Goal: Information Seeking & Learning: Find specific fact

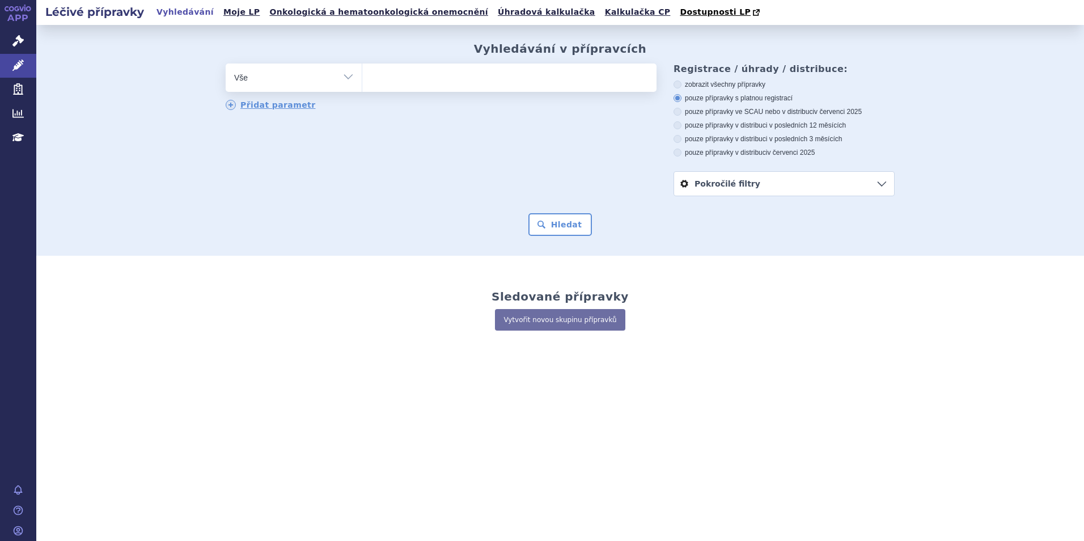
click at [357, 78] on select "Vše Přípravek/SUKL kód MAH VPOIS ATC/Aktivní látka Léková forma Síla" at bounding box center [294, 76] width 136 height 26
click at [24, 39] on link "Správní řízení" at bounding box center [18, 41] width 36 height 24
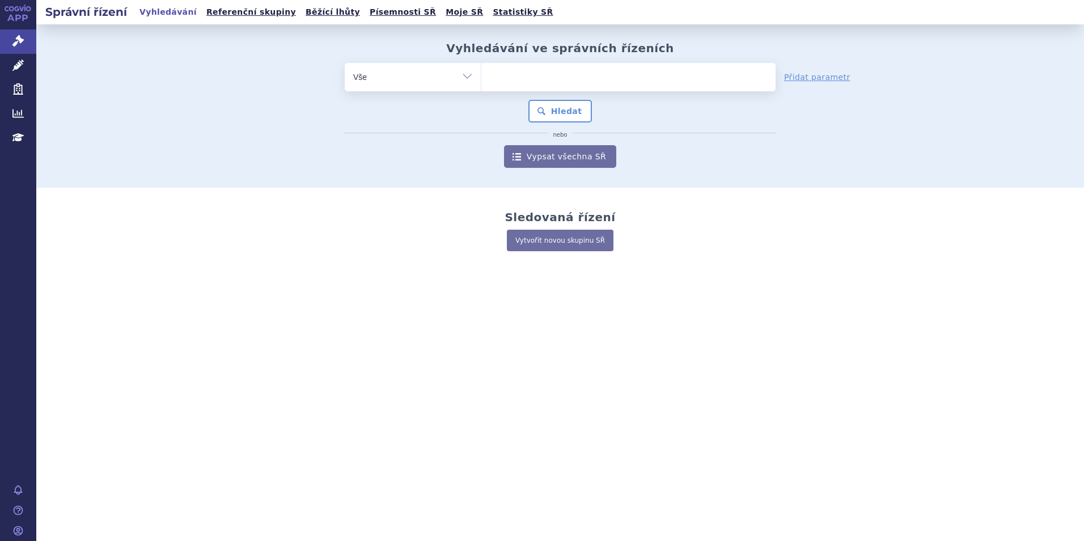
click at [466, 70] on select "Vše Spisová značka Typ SŘ Přípravek/SUKL kód Účastník/Držitel" at bounding box center [413, 76] width 136 height 26
click at [468, 80] on select "Vše Spisová značka Typ SŘ Přípravek/SUKL kód Účastník/Držitel" at bounding box center [413, 76] width 136 height 26
click at [464, 75] on select "Vše Spisová značka Typ SŘ Přípravek/SUKL kód Účastník/Držitel" at bounding box center [413, 76] width 136 height 26
click at [715, 137] on div "* Pozor, hledání dle vyhledávacího parametru Indikační omezení dle MeSH právě p…" at bounding box center [560, 134] width 431 height 68
click at [821, 77] on link "Přidat parametr" at bounding box center [817, 76] width 66 height 11
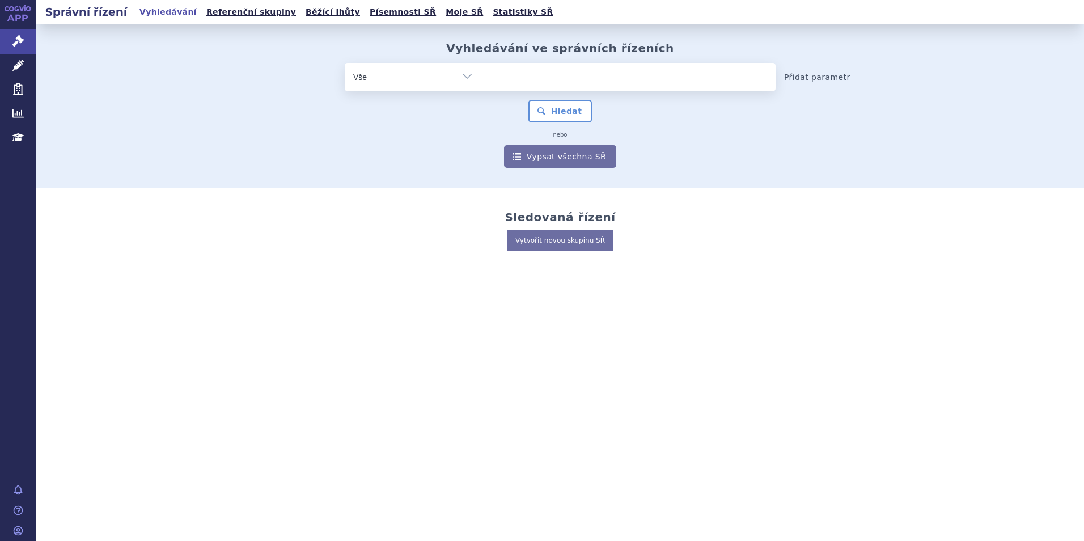
select select "filter-file-number"
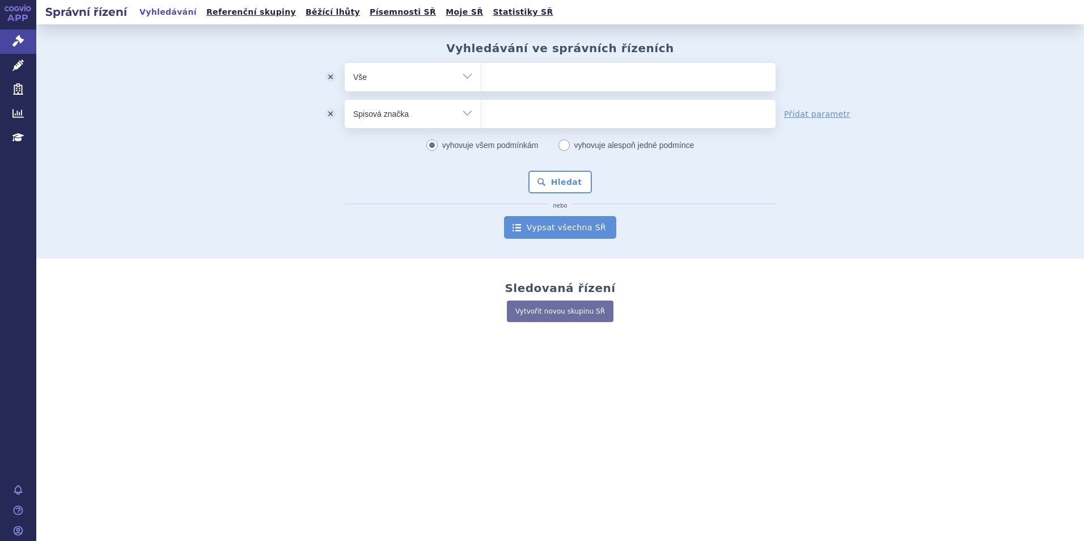
click at [543, 231] on link "Vypsat všechna SŘ" at bounding box center [560, 227] width 112 height 23
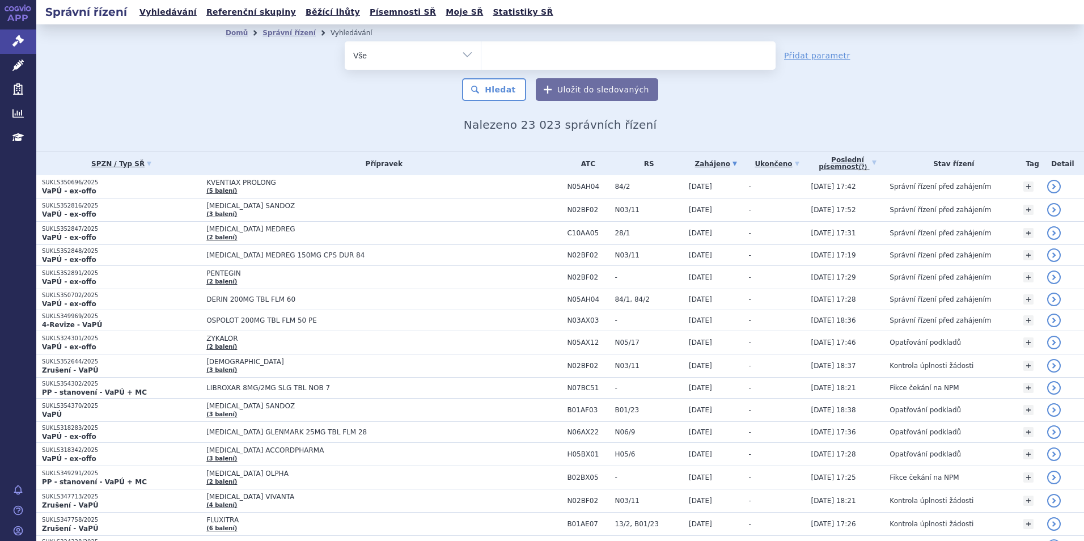
click at [388, 57] on select "Vše Spisová značka Typ SŘ Přípravek/SUKL kód Účastník/Držitel" at bounding box center [413, 54] width 136 height 26
select select "filter-procedure-product-status"
click at [345, 41] on select "Vše Spisová značka Typ SŘ Přípravek/SUKL kód Účastník/Držitel" at bounding box center [413, 54] width 136 height 26
click at [539, 54] on ul at bounding box center [628, 53] width 294 height 24
click at [481, 54] on select at bounding box center [481, 55] width 1 height 28
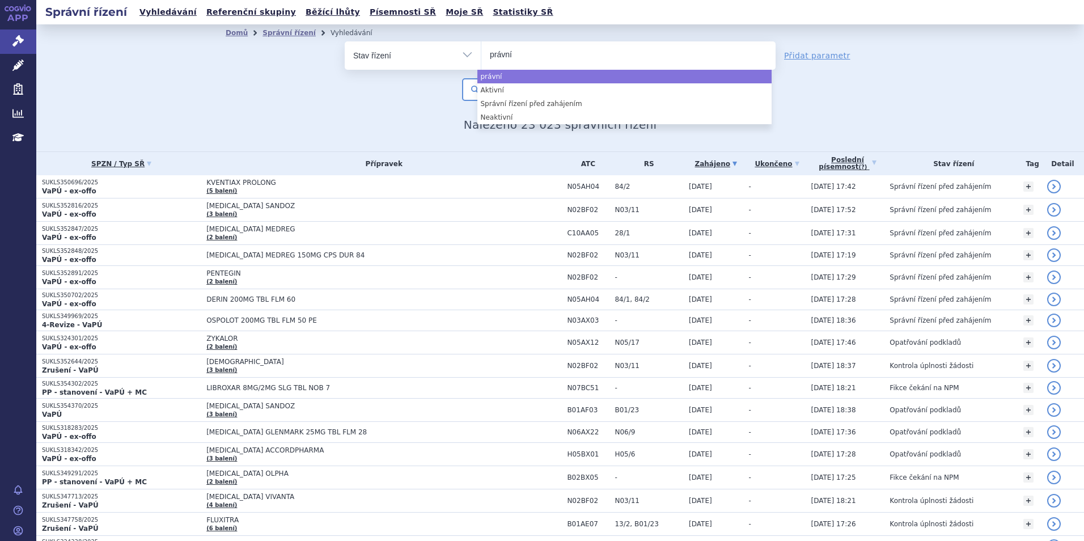
drag, startPoint x: 519, startPoint y: 54, endPoint x: 480, endPoint y: 53, distance: 39.7
click at [481, 53] on ul "právní" at bounding box center [628, 53] width 294 height 24
type input "právní"
click at [481, 53] on select "právní" at bounding box center [481, 55] width 1 height 28
select select "právní"
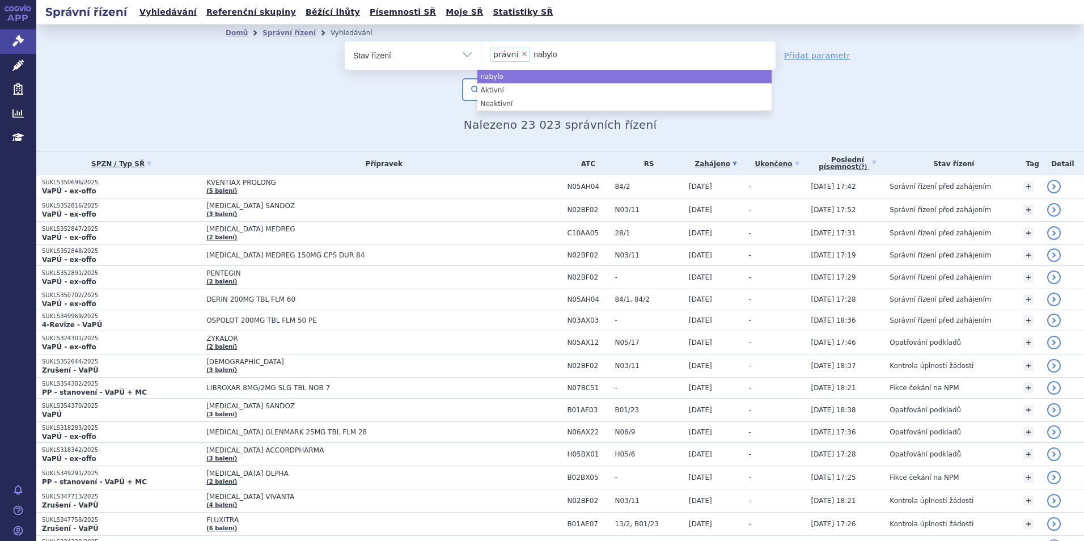
type input "nabylo"
click at [465, 54] on select "Vše Spisová značka Typ SŘ Přípravek/SUKL kód Účastník/Držitel" at bounding box center [413, 54] width 136 height 26
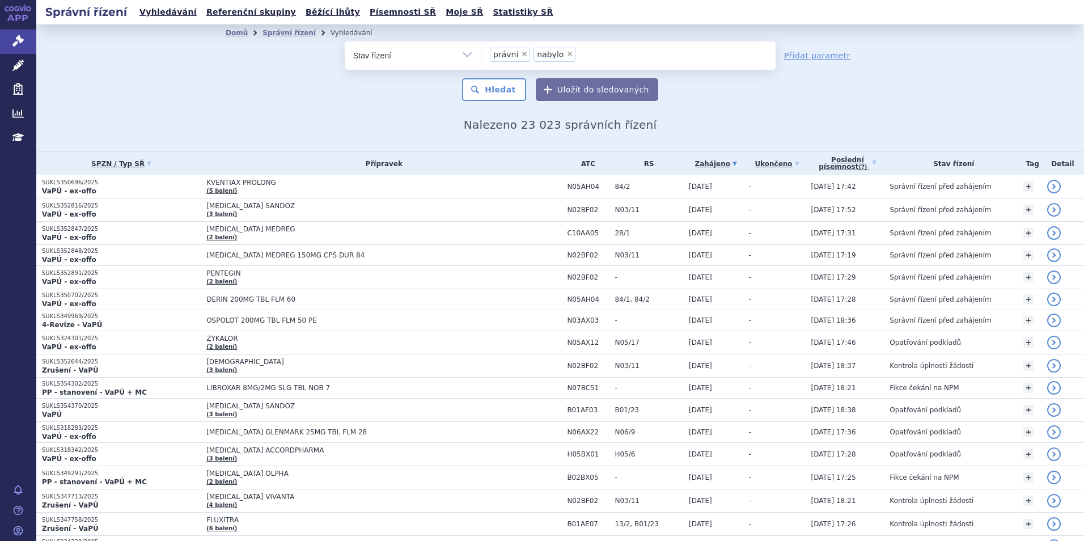
click at [465, 58] on select "Vše Spisová značka Typ SŘ Přípravek/SUKL kód Účastník/Držitel" at bounding box center [413, 54] width 136 height 26
click at [273, 98] on div "odstranit Vše Spisová značka Typ SŘ" at bounding box center [560, 71] width 669 height 60
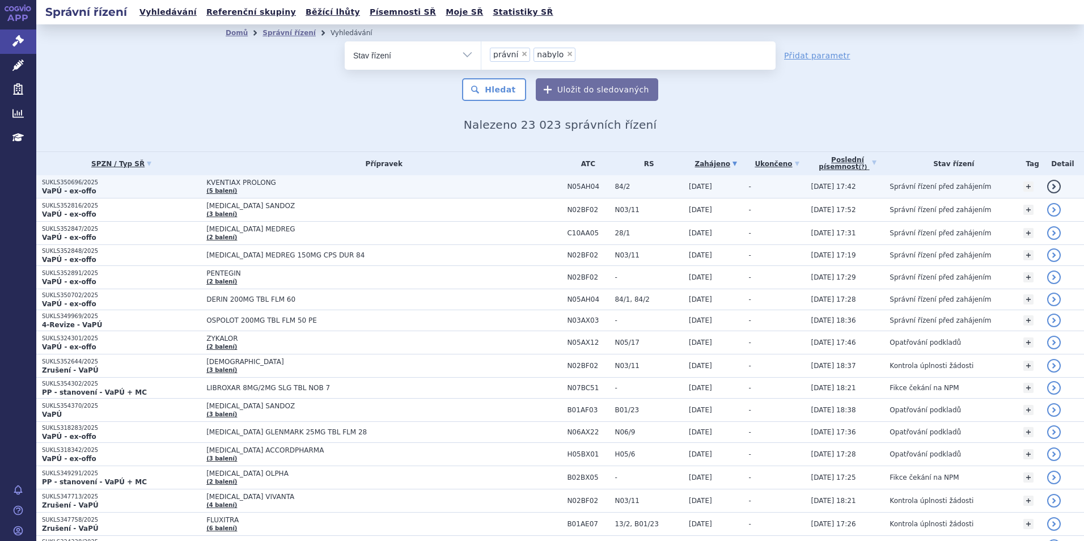
click at [54, 196] on td "SUKLS350696/2025 VaPÚ - ex-offo" at bounding box center [118, 186] width 164 height 23
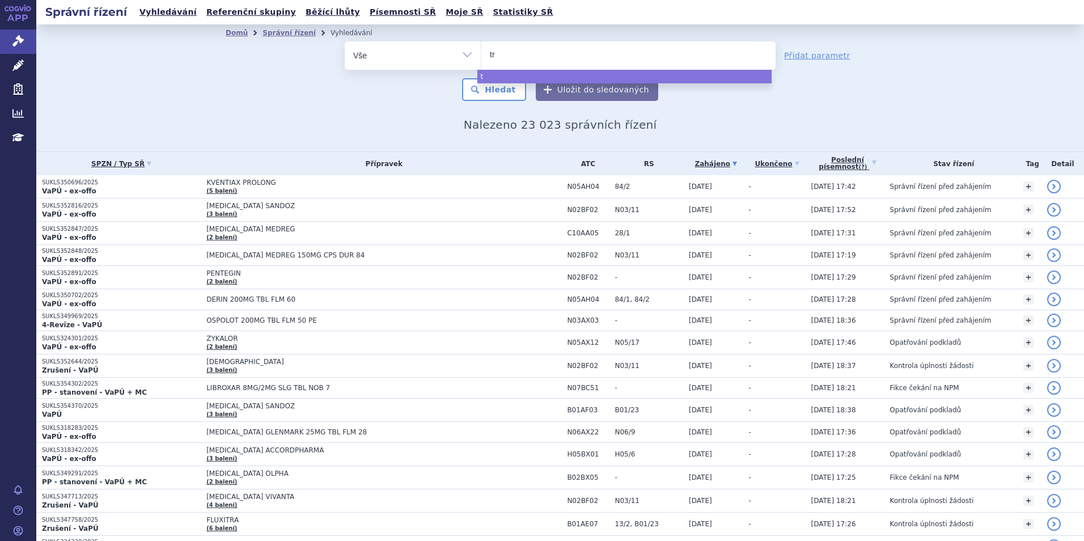
type input "tro"
type input "trod"
type input "trodel"
type input "trodelv"
type input "trodelvz"
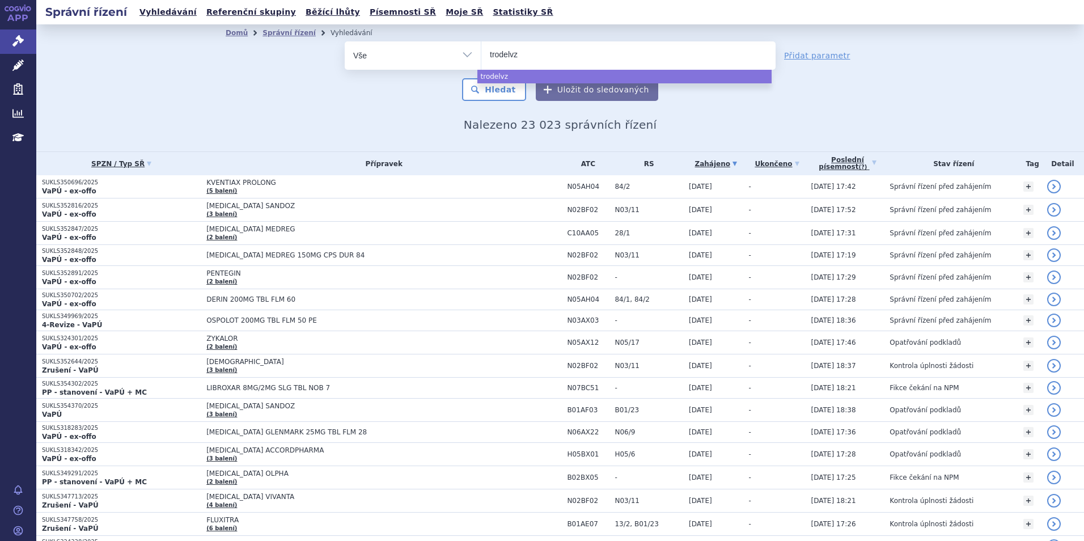
type input "trodelv"
type input "trodelvy"
select select "trodelvy"
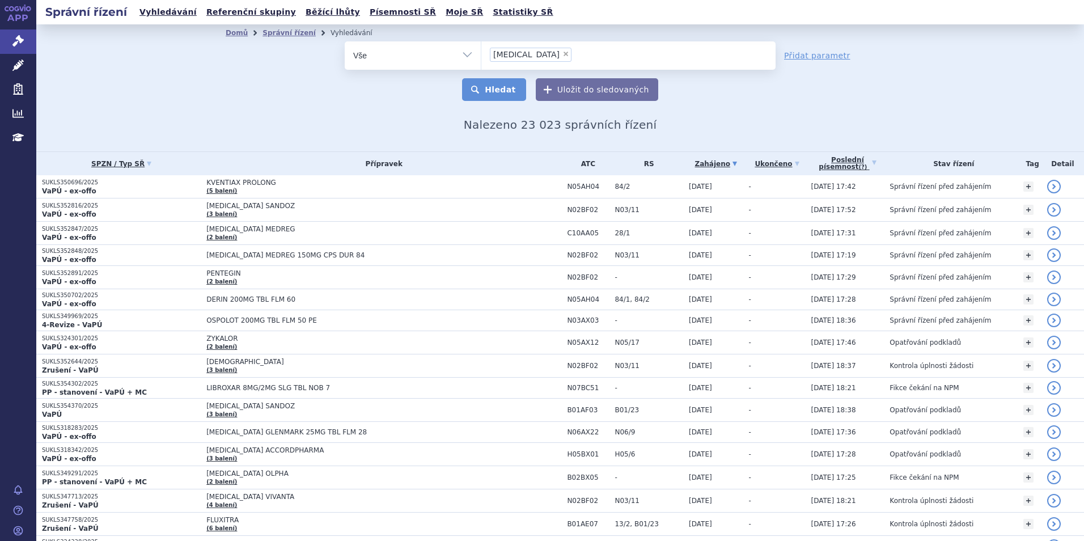
click at [495, 85] on button "Hledat" at bounding box center [494, 89] width 64 height 23
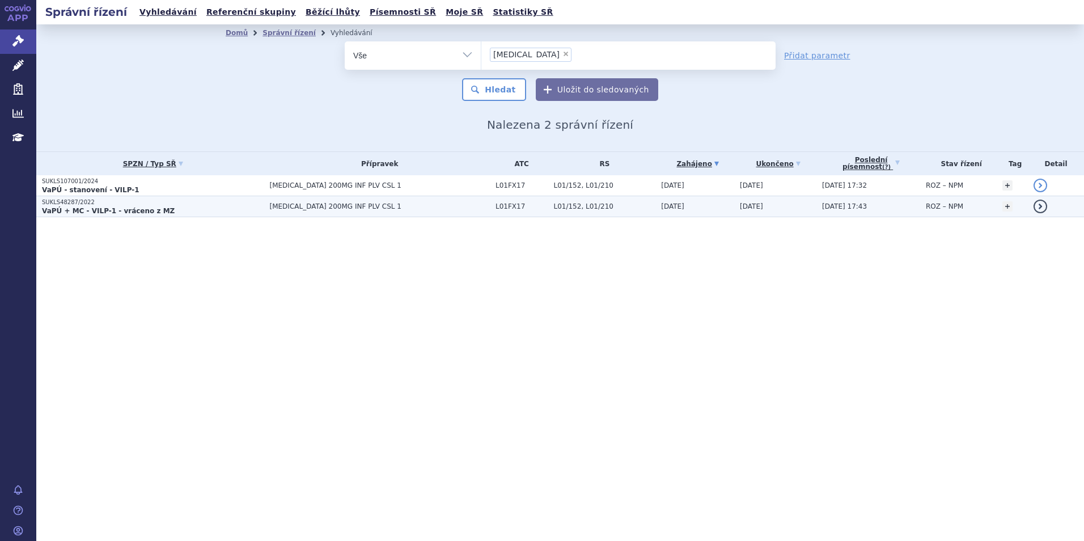
click at [99, 208] on strong "VaPÚ + MC - VILP-1 - vráceno z MZ" at bounding box center [108, 211] width 133 height 8
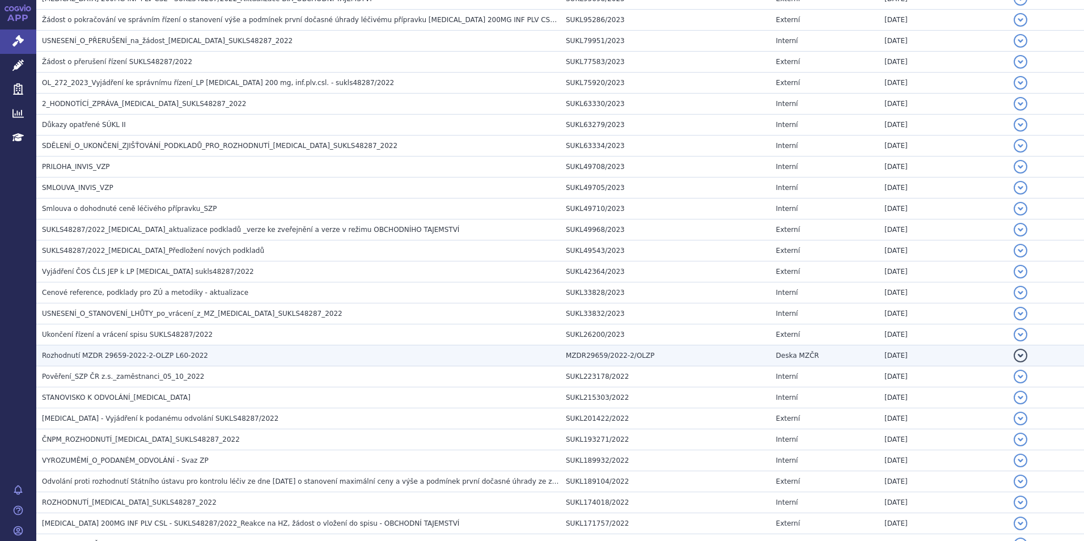
scroll to position [680, 0]
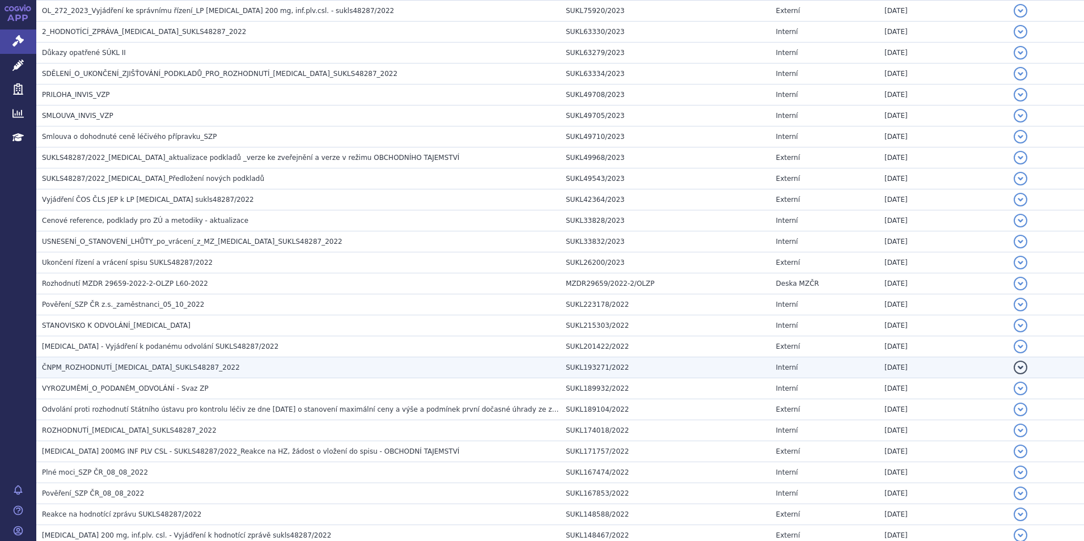
click at [147, 361] on td "ČNPM_ROZHODNUTÍ_[MEDICAL_DATA]_SUKLS48287_2022" at bounding box center [298, 367] width 524 height 21
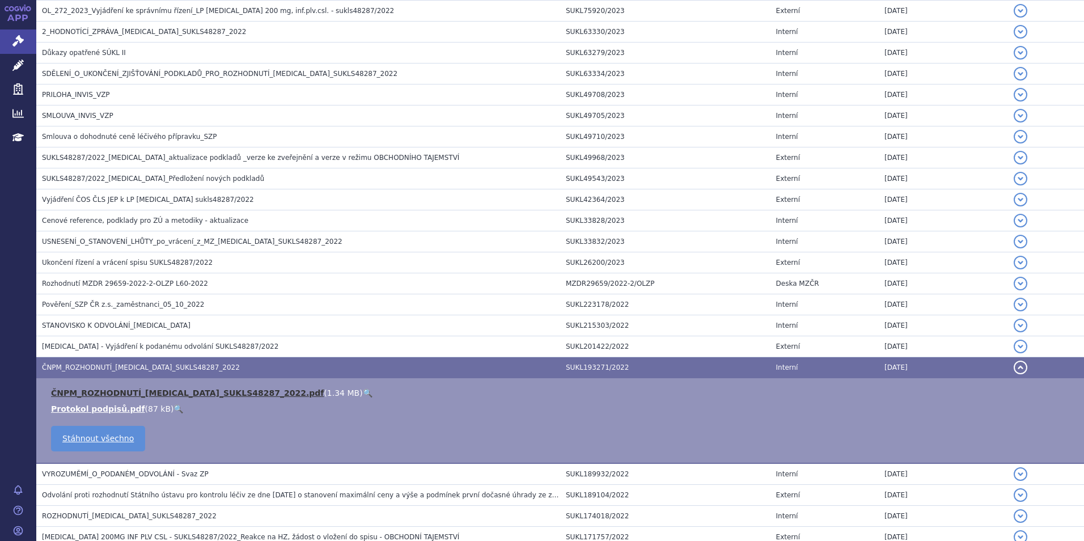
click at [101, 391] on link "ČNPM_ROZHODNUTÍ_[MEDICAL_DATA]_SUKLS48287_2022.pdf" at bounding box center [187, 392] width 273 height 9
